Goal: Register for event/course

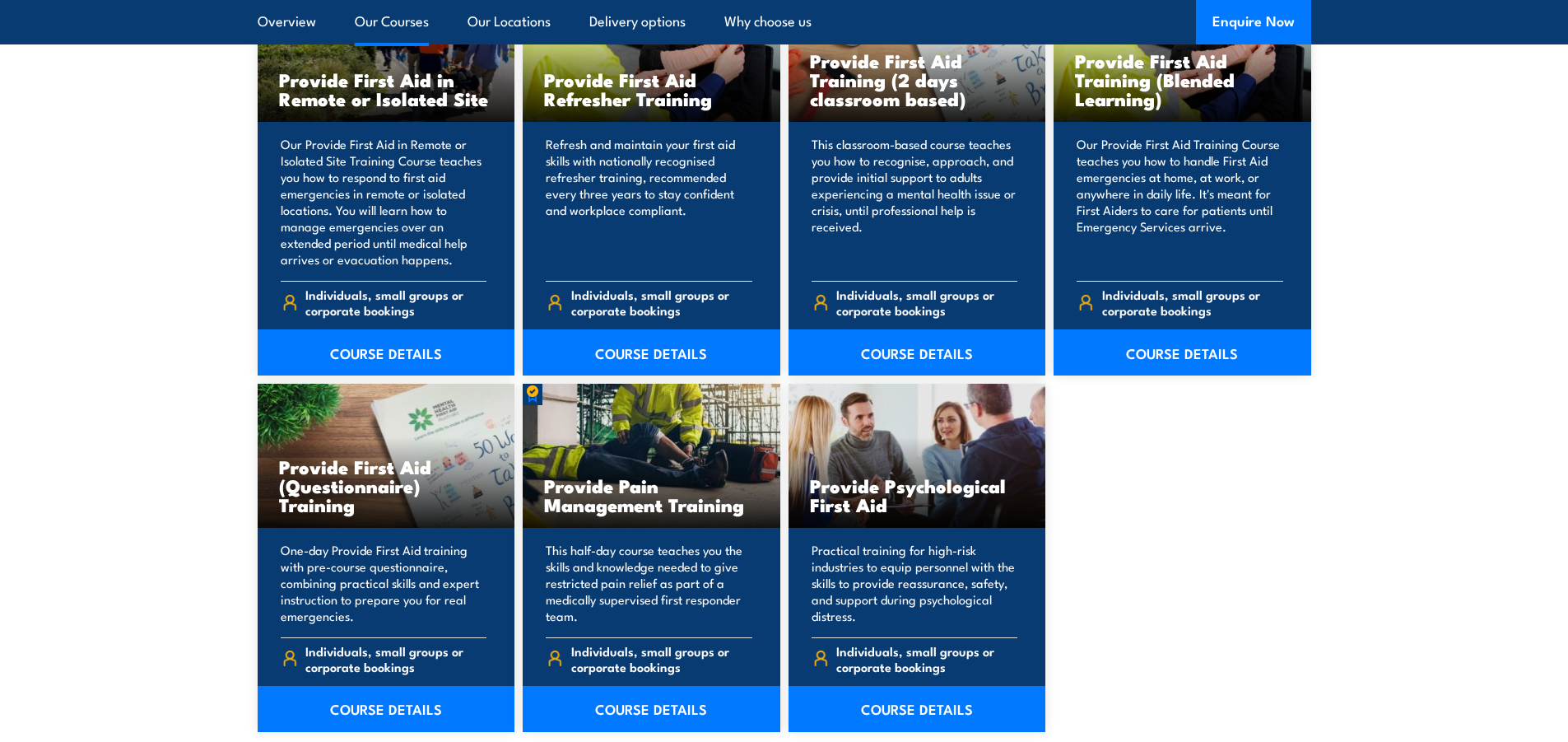
scroll to position [2552, 0]
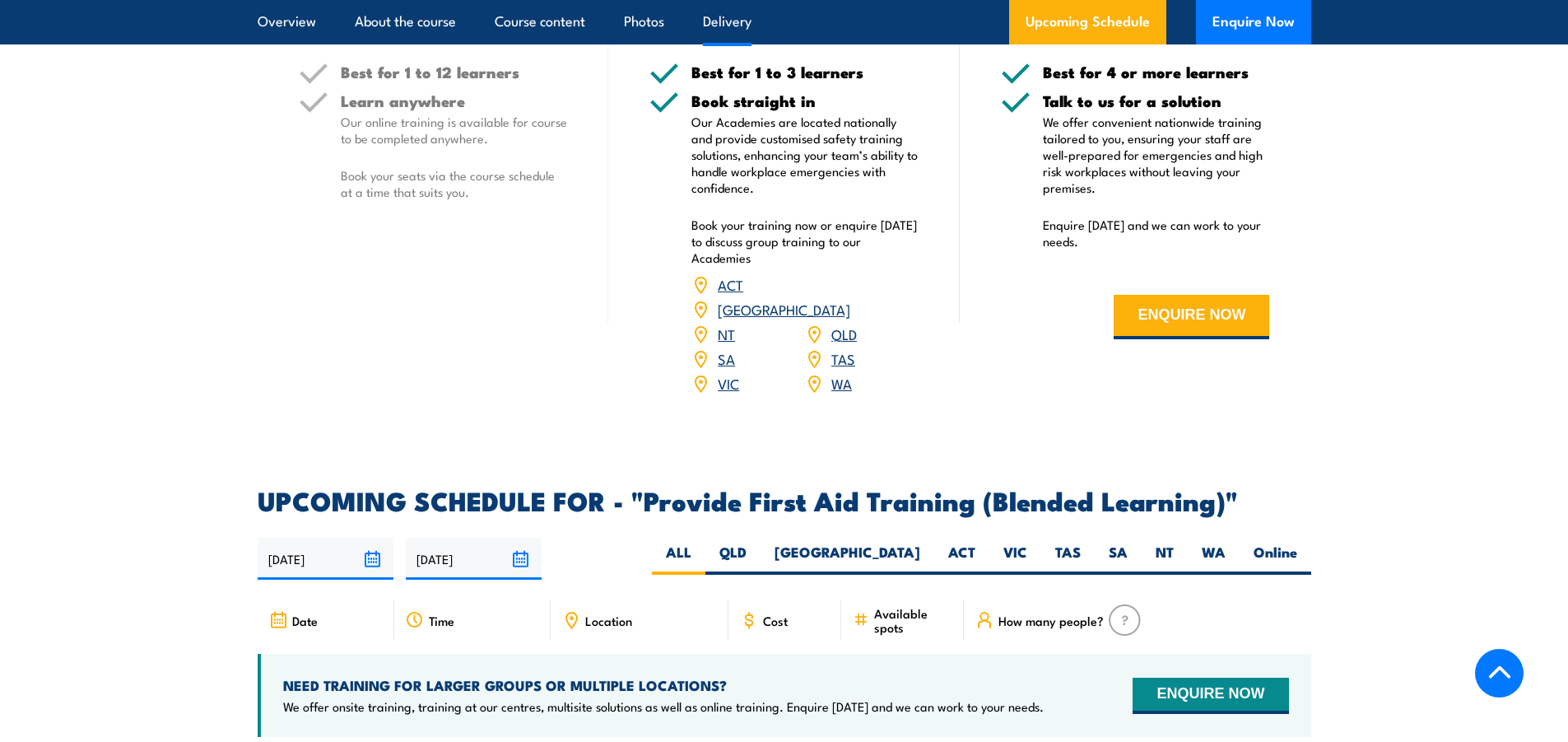
scroll to position [3045, 0]
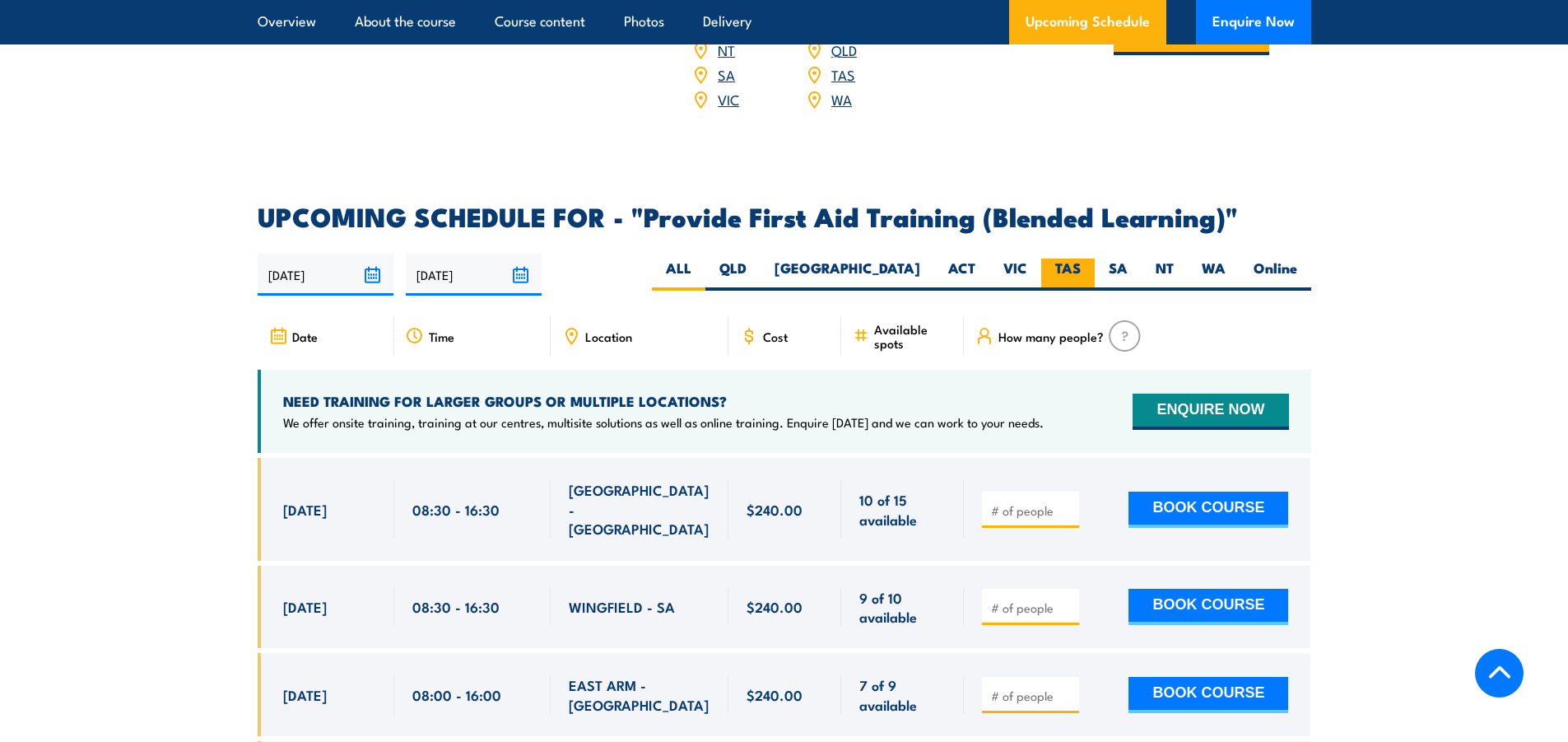
click at [1072, 286] on label "TAS" at bounding box center [1068, 274] width 54 height 32
click at [1081, 269] on input "TAS" at bounding box center [1087, 264] width 11 height 11
radio input "true"
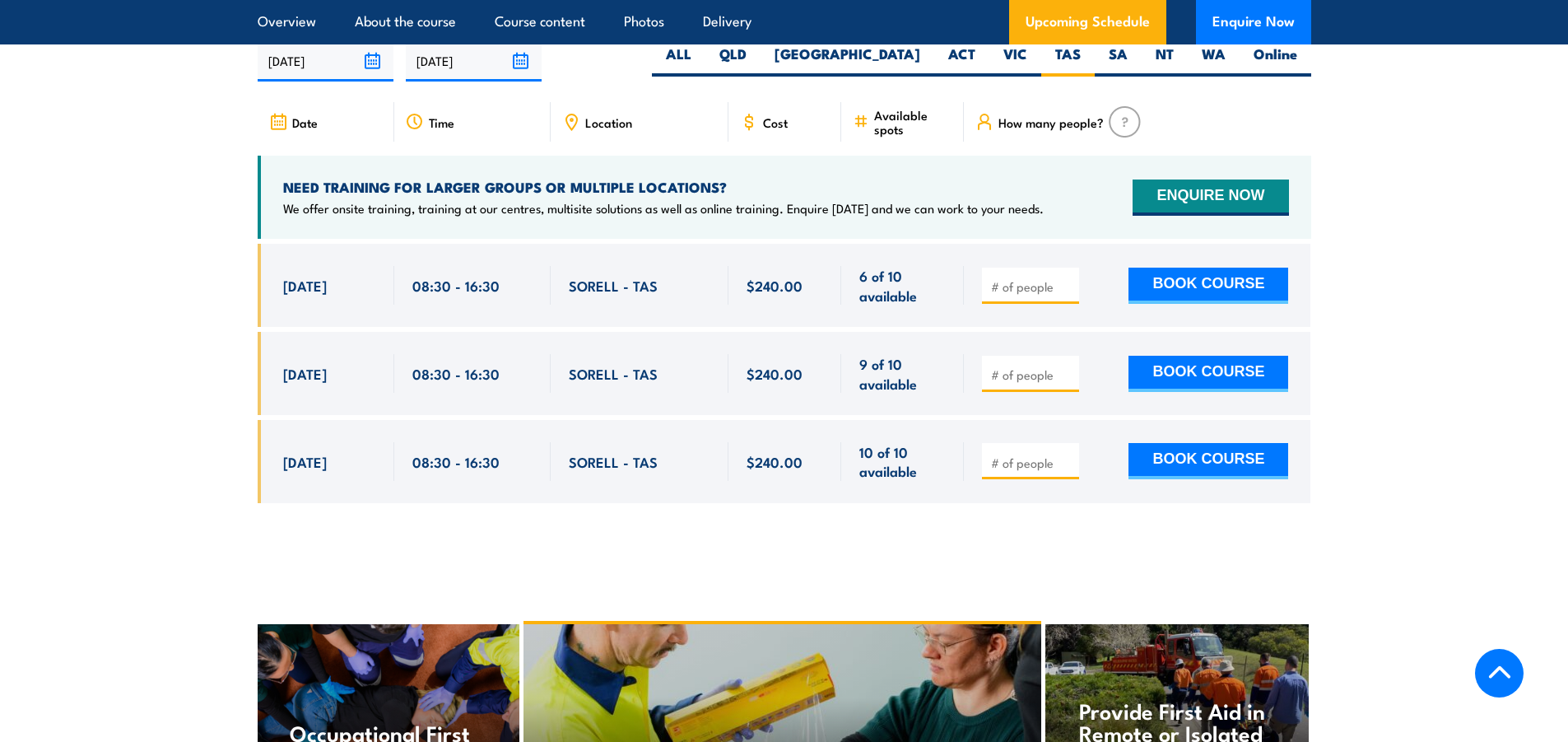
scroll to position [3262, 0]
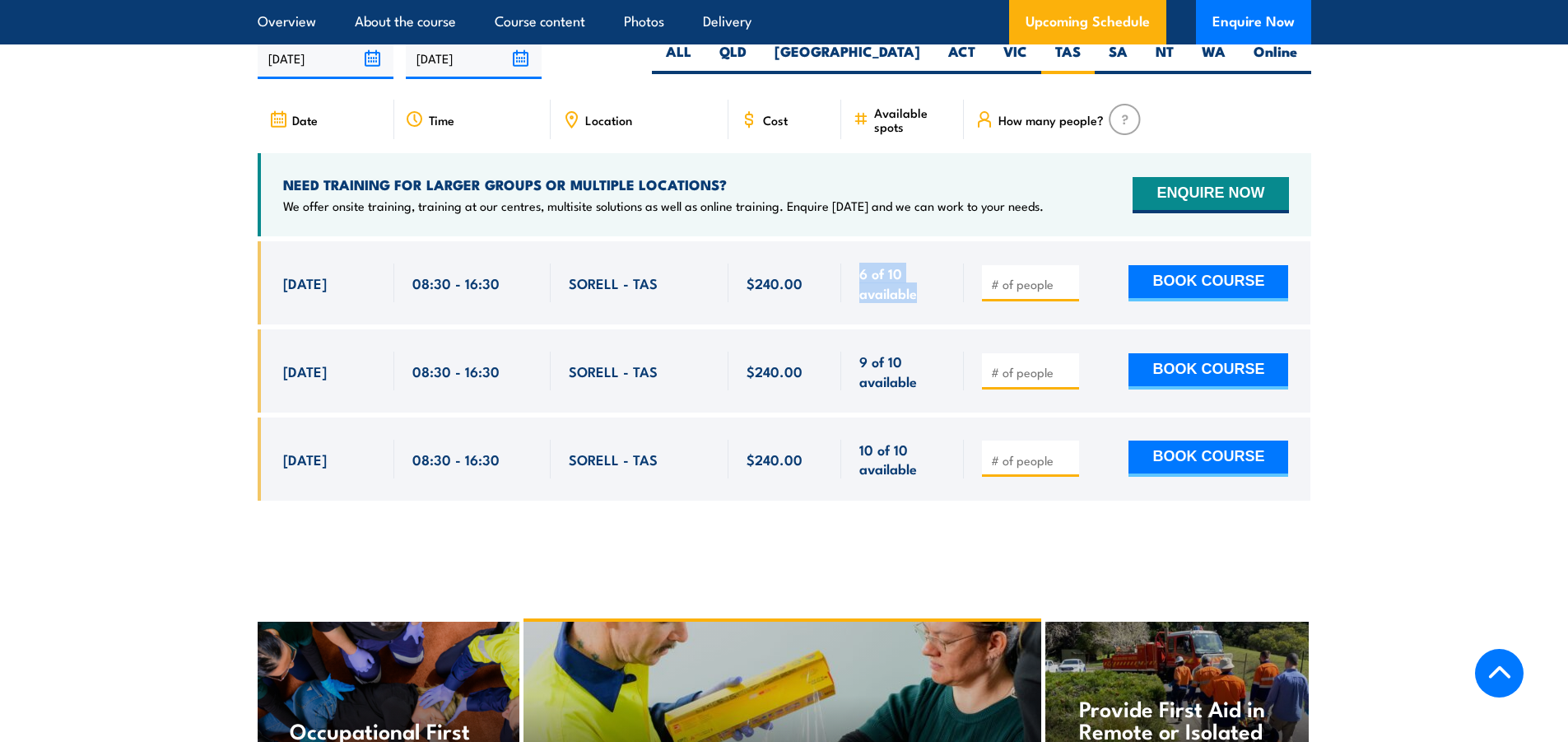
drag, startPoint x: 862, startPoint y: 286, endPoint x: 919, endPoint y: 316, distance: 64.4
click at [919, 316] on div "6 of 10 available" at bounding box center [902, 282] width 123 height 83
drag, startPoint x: 286, startPoint y: 384, endPoint x: 367, endPoint y: 385, distance: 81.0
click at [367, 385] on div "14 Nov, 2025" at bounding box center [329, 371] width 93 height 39
drag, startPoint x: 286, startPoint y: 472, endPoint x: 392, endPoint y: 476, distance: 106.1
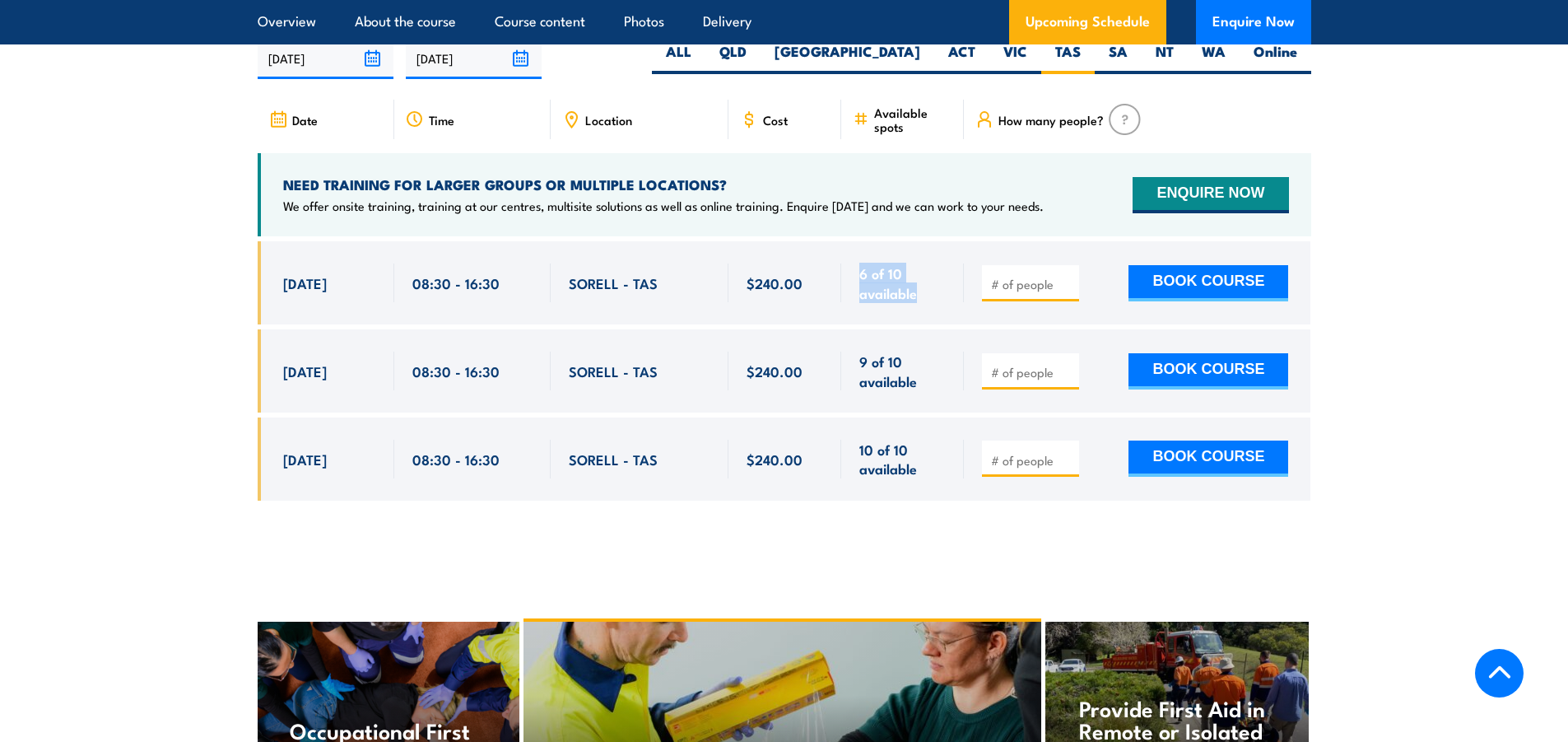
click at [392, 476] on div "12 Dec, 2025, 08:30 - 08:30" at bounding box center [326, 458] width 136 height 83
drag, startPoint x: 914, startPoint y: 484, endPoint x: 262, endPoint y: 300, distance: 677.5
click at [262, 300] on div "$240.00" at bounding box center [784, 382] width 1054 height 283
click at [211, 346] on section "UPCOMING SCHEDULE FOR - "Provide First Aid Training (Blended Learning)" 25/09/2…" at bounding box center [784, 256] width 1568 height 536
click at [1433, 476] on section "UPCOMING SCHEDULE FOR - "Provide First Aid Training (Blended Learning)" 25/09/2…" at bounding box center [784, 256] width 1568 height 536
